Goal: Task Accomplishment & Management: Manage account settings

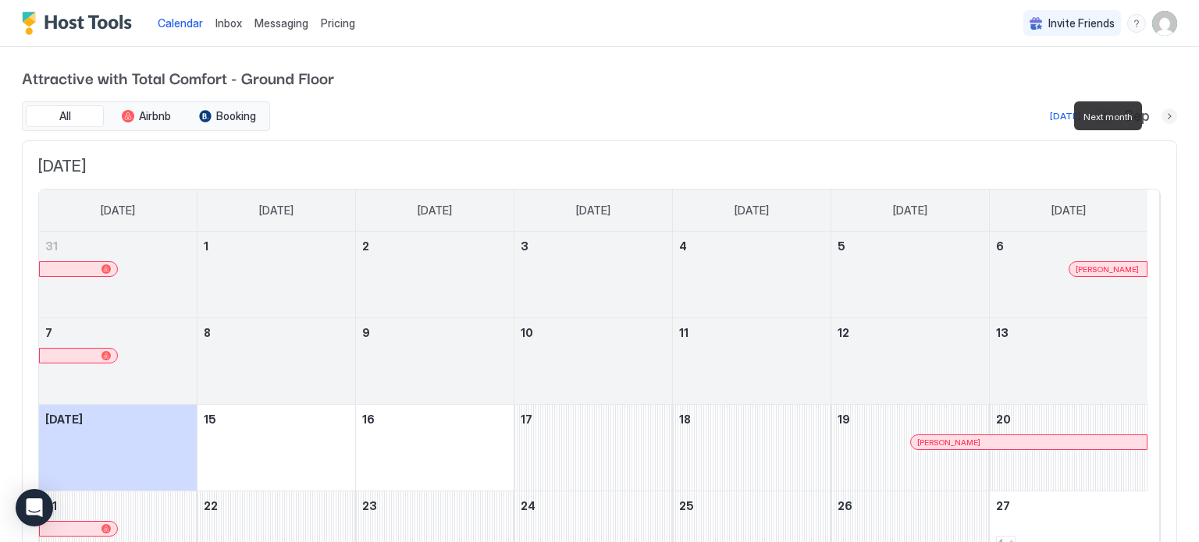
click at [1161, 117] on button "Next month" at bounding box center [1169, 116] width 16 height 16
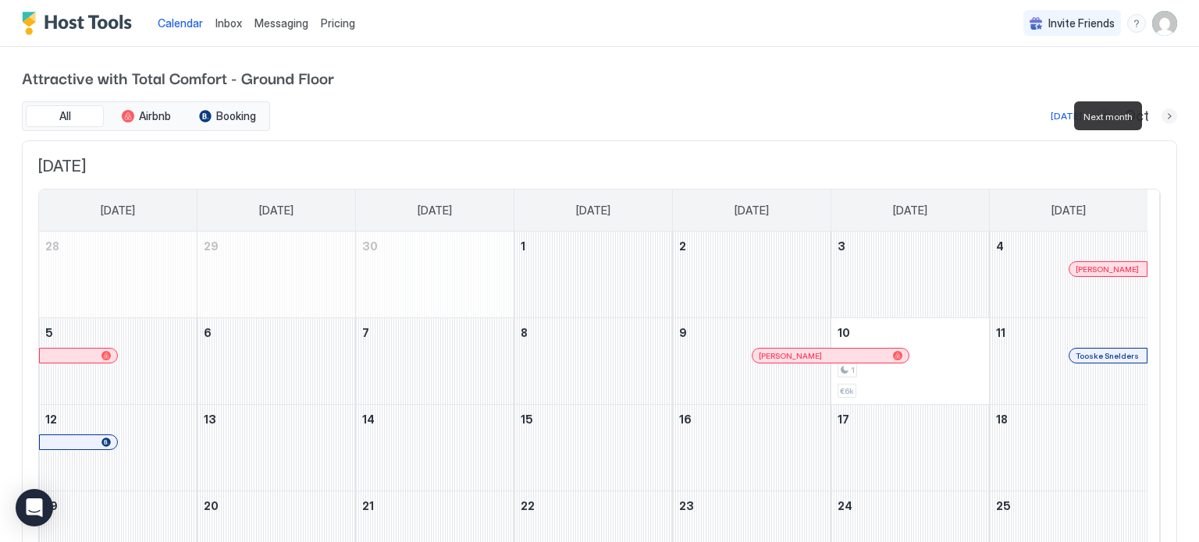
click at [1161, 115] on button "Next month" at bounding box center [1169, 116] width 16 height 16
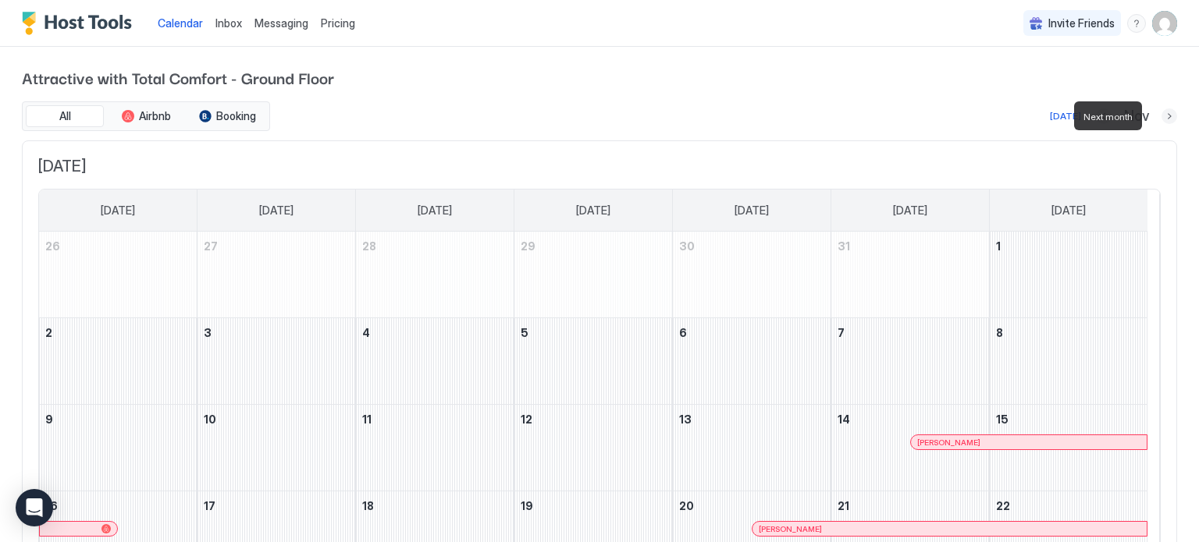
click at [1161, 115] on button "Next month" at bounding box center [1169, 116] width 16 height 16
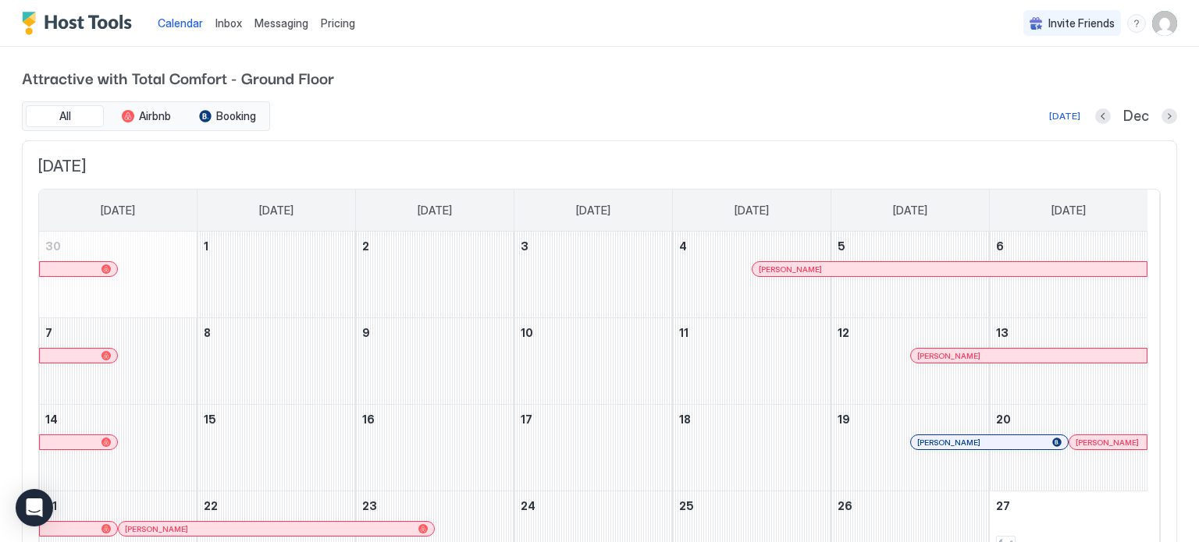
scroll to position [184, 0]
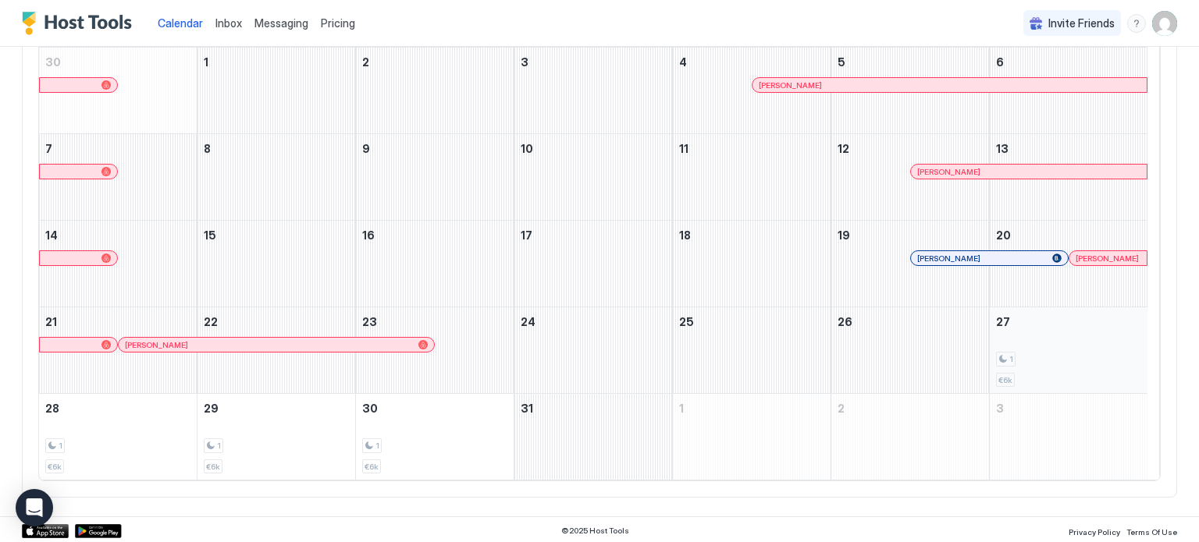
click at [1036, 347] on div "1 €6k" at bounding box center [1068, 350] width 145 height 73
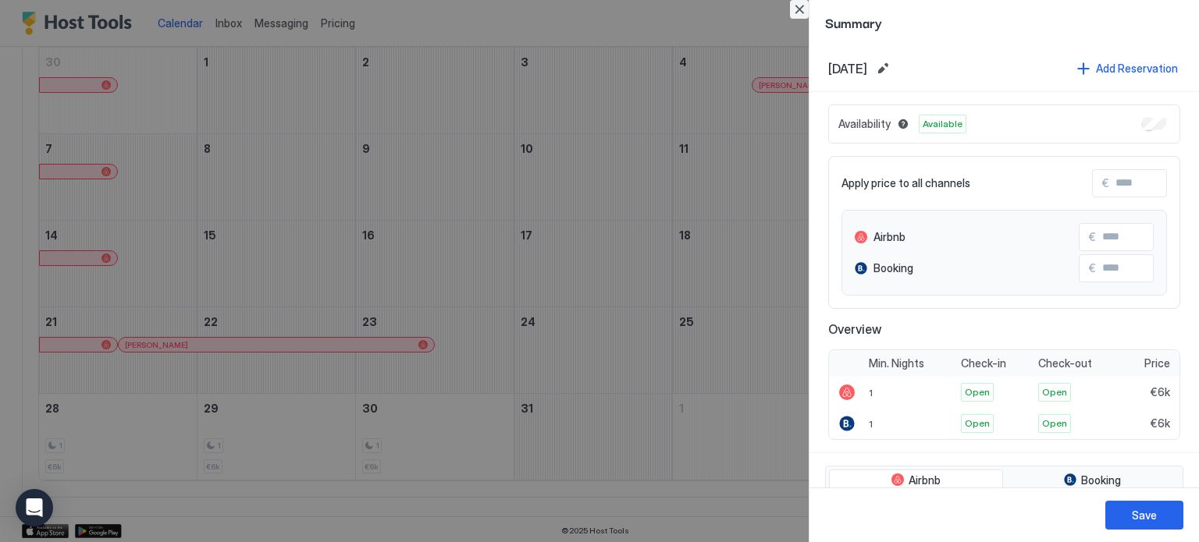
click at [801, 12] on button "Close" at bounding box center [799, 9] width 19 height 19
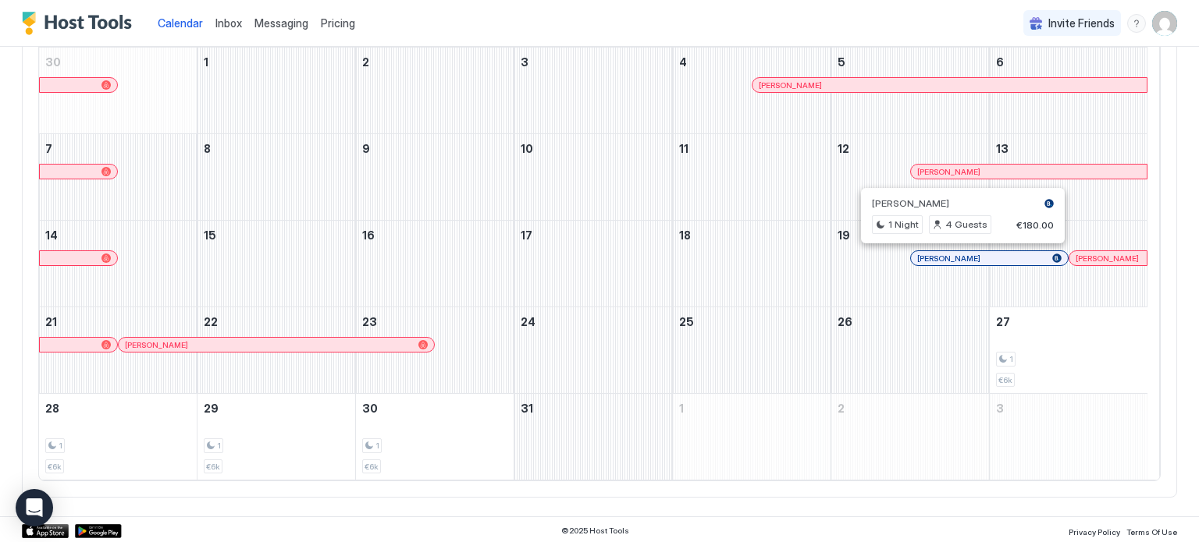
click at [958, 253] on div at bounding box center [958, 258] width 12 height 12
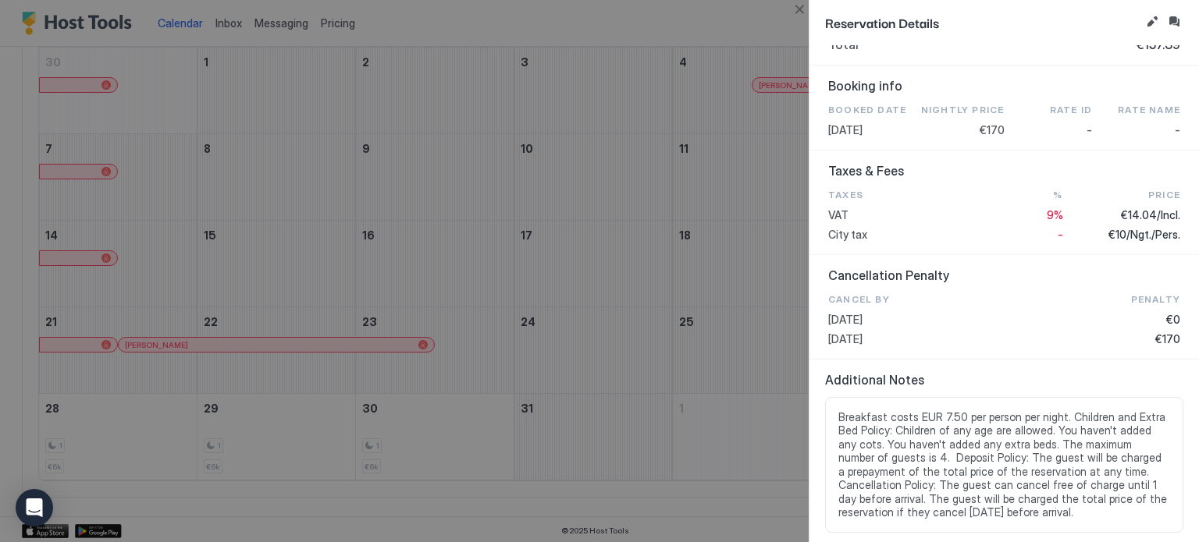
scroll to position [0, 0]
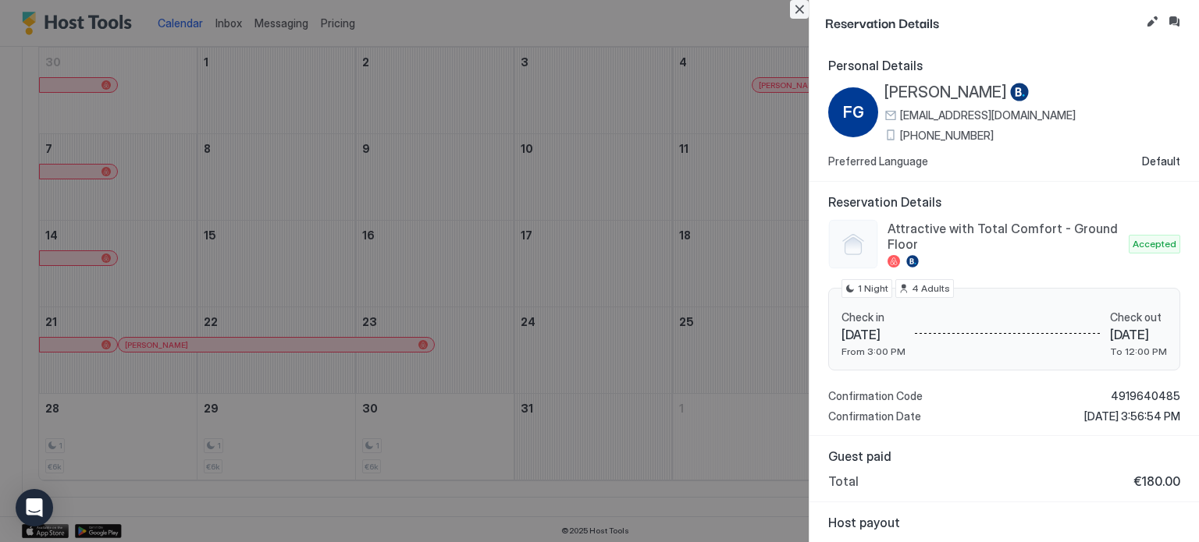
click at [801, 6] on button "Close" at bounding box center [799, 9] width 19 height 19
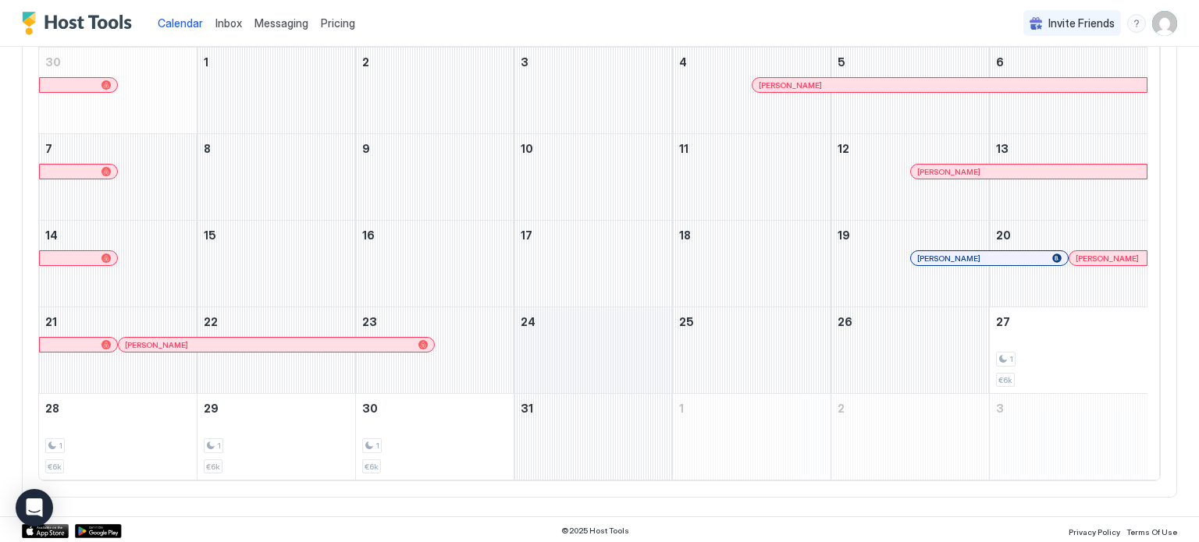
click at [649, 346] on div "December 24, 2025" at bounding box center [593, 350] width 158 height 86
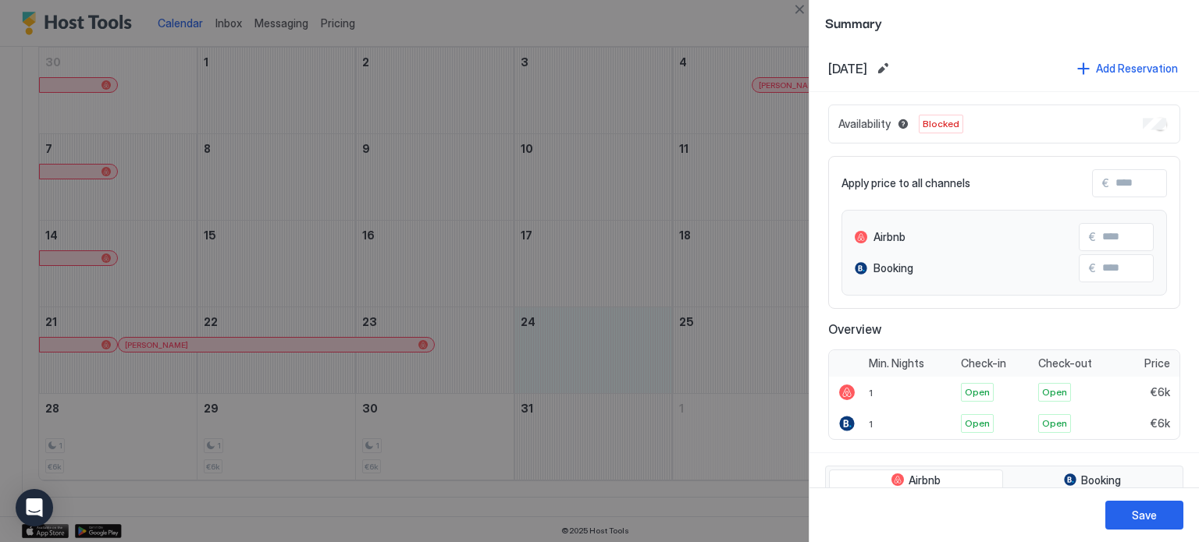
drag, startPoint x: 732, startPoint y: 359, endPoint x: 646, endPoint y: 357, distance: 85.9
click at [646, 357] on div at bounding box center [599, 271] width 1199 height 542
click at [798, 2] on button "Close" at bounding box center [799, 9] width 19 height 19
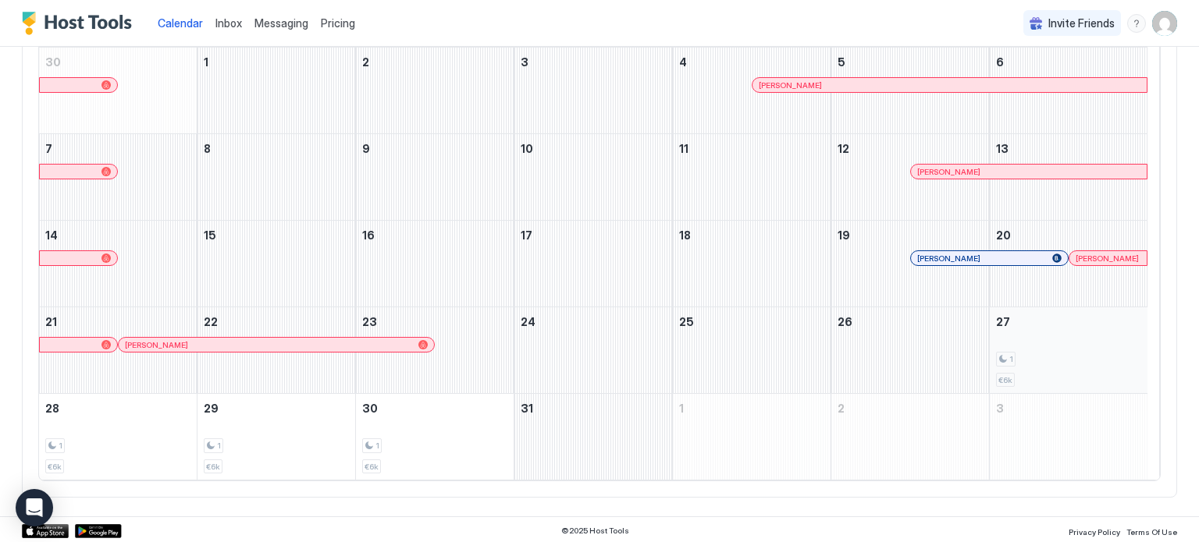
click at [1045, 352] on div "1" at bounding box center [1068, 359] width 145 height 15
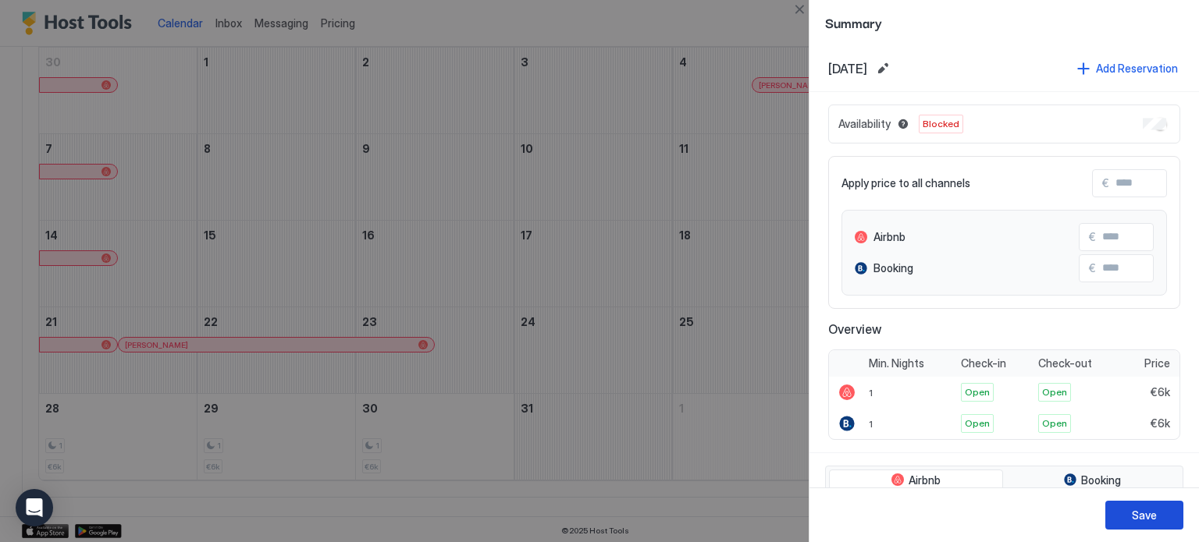
click at [1139, 524] on button "Save" at bounding box center [1144, 515] width 78 height 29
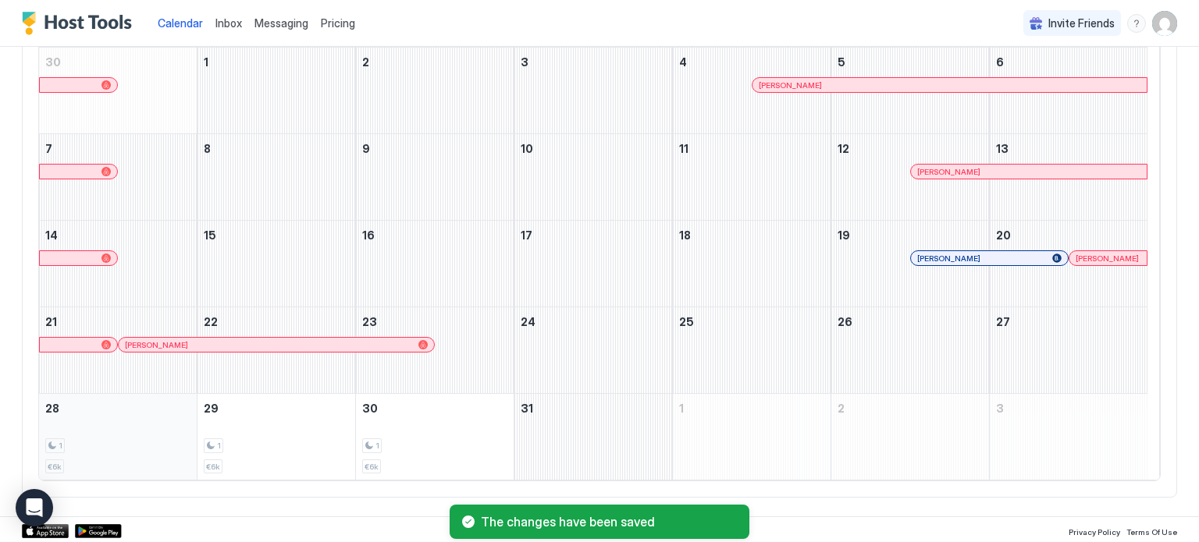
click at [110, 442] on div "1" at bounding box center [117, 446] width 145 height 15
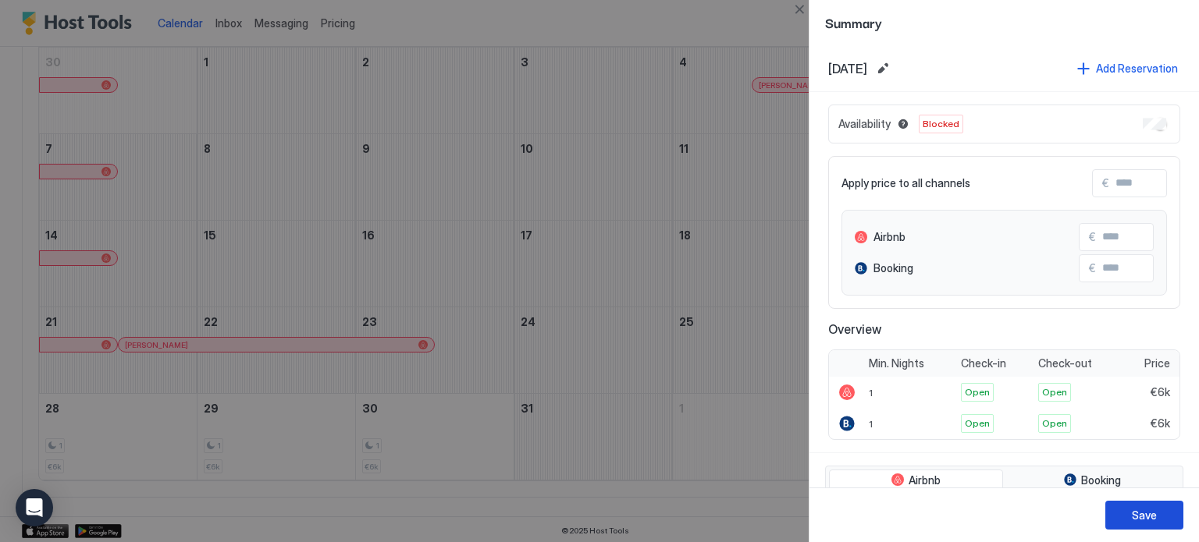
click at [1141, 524] on div "Save" at bounding box center [1144, 515] width 25 height 16
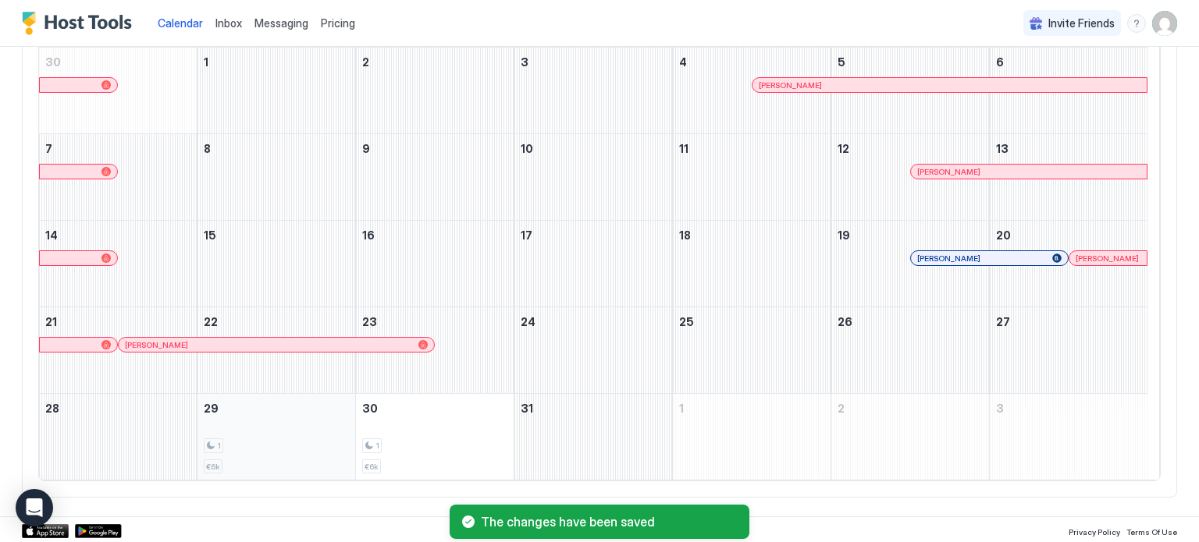
click at [294, 439] on div "1" at bounding box center [276, 446] width 145 height 15
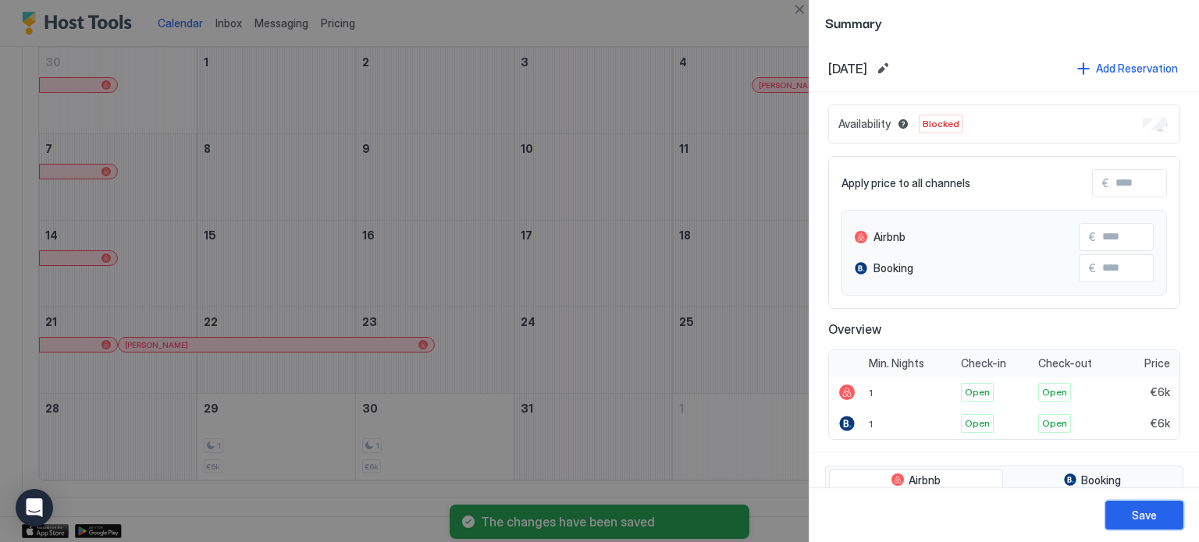
click at [1143, 513] on div "Save" at bounding box center [1144, 515] width 25 height 16
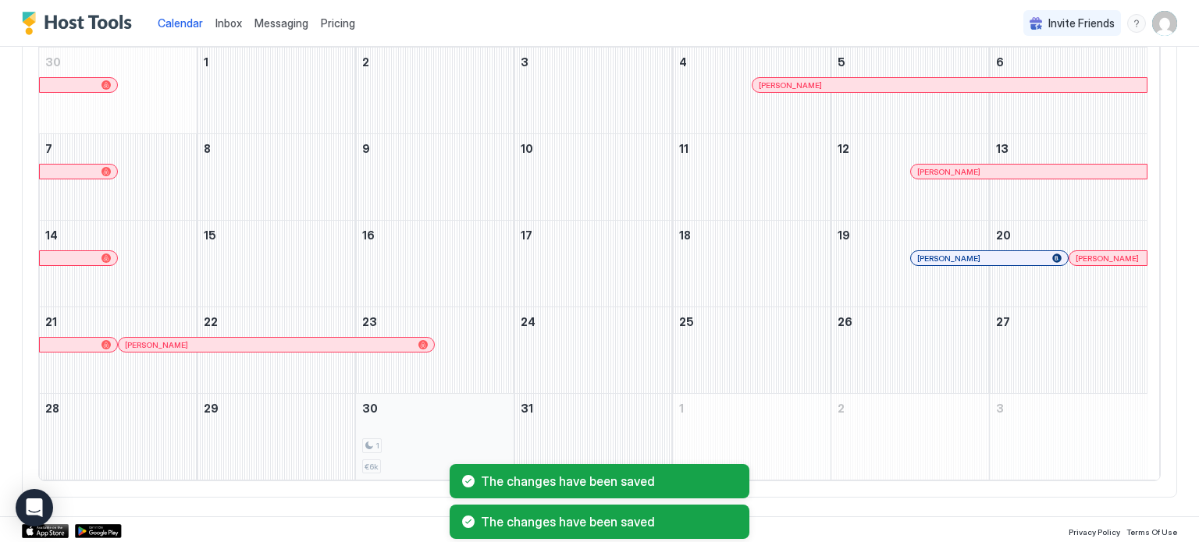
click at [415, 432] on div "1 €6k" at bounding box center [434, 436] width 145 height 73
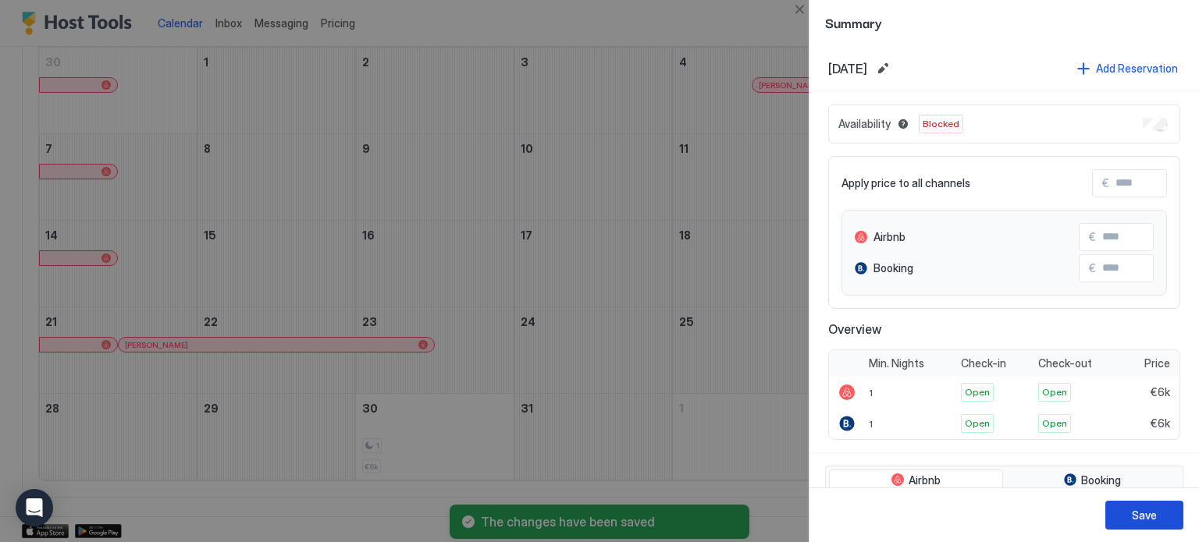
click at [1133, 524] on button "Save" at bounding box center [1144, 515] width 78 height 29
click at [1155, 508] on div "Save" at bounding box center [1144, 515] width 25 height 16
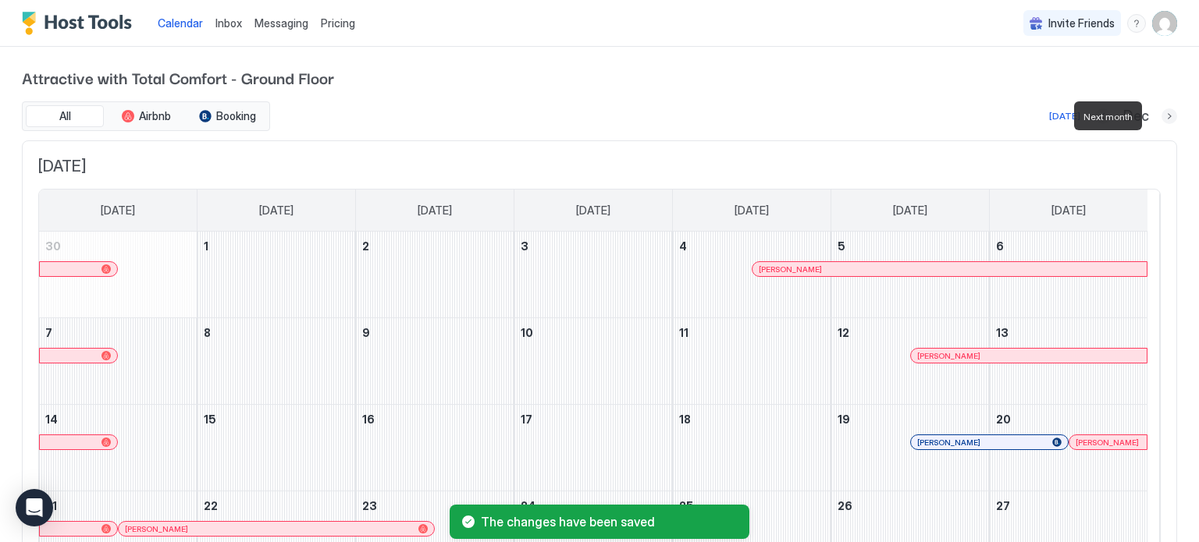
click at [1161, 110] on button "Next month" at bounding box center [1169, 116] width 16 height 16
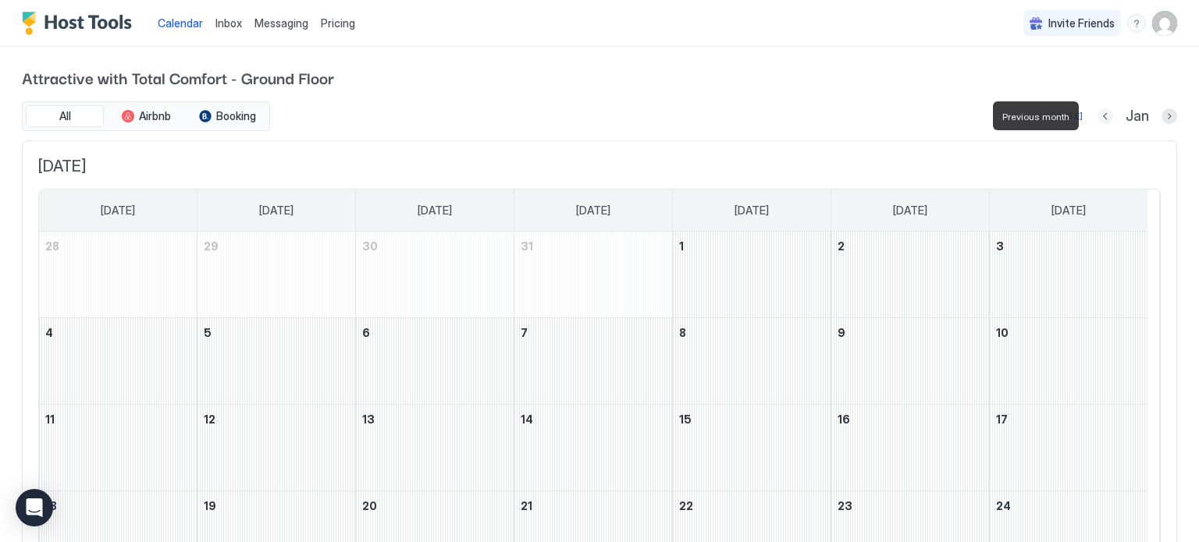
click at [1097, 112] on button "Previous month" at bounding box center [1105, 116] width 16 height 16
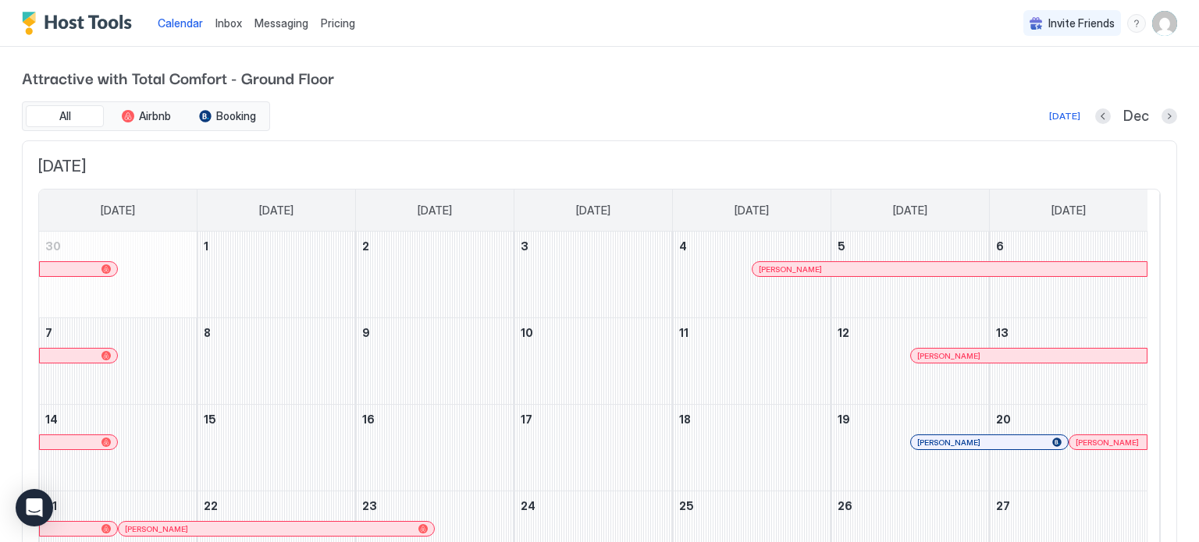
click at [281, 26] on span "Messaging" at bounding box center [281, 22] width 54 height 13
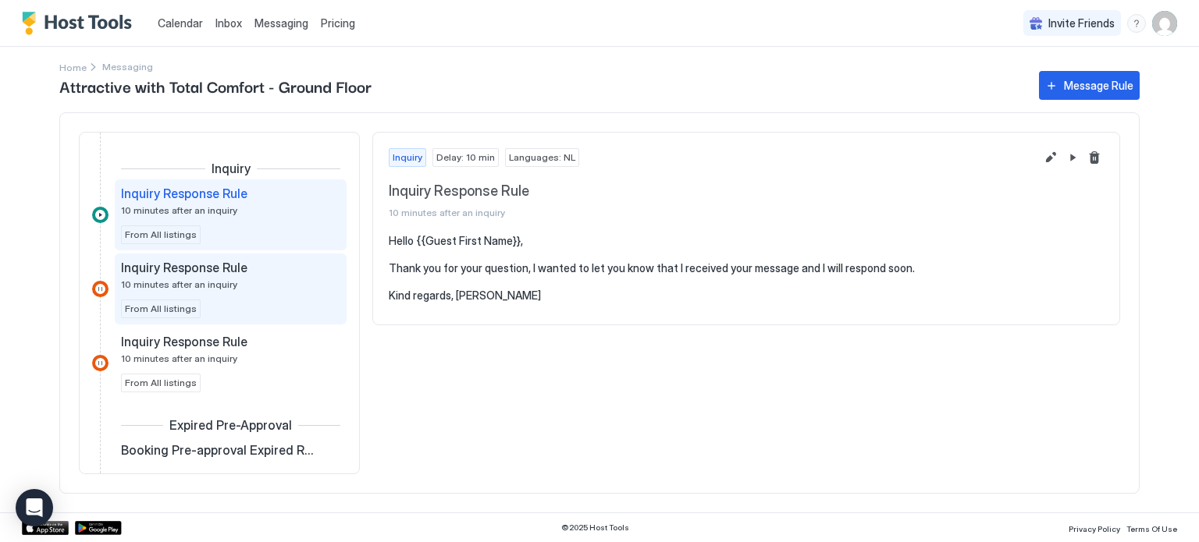
click at [208, 271] on span "Inquiry Response Rule" at bounding box center [184, 268] width 126 height 16
